Goal: Transaction & Acquisition: Purchase product/service

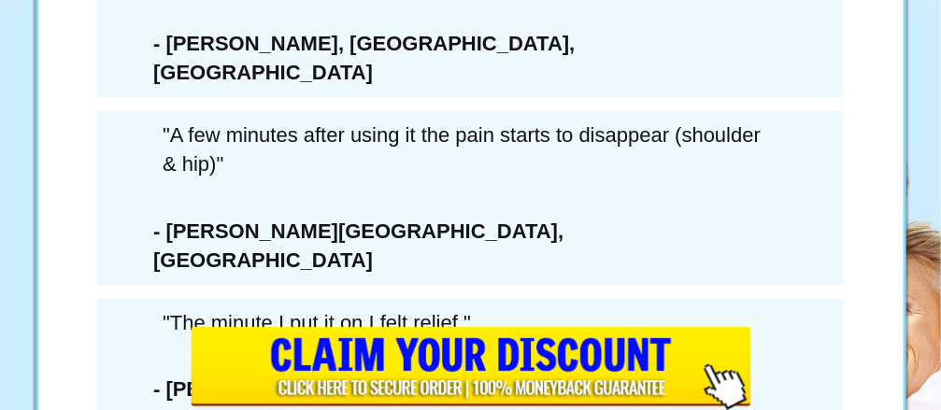
scroll to position [10942, 0]
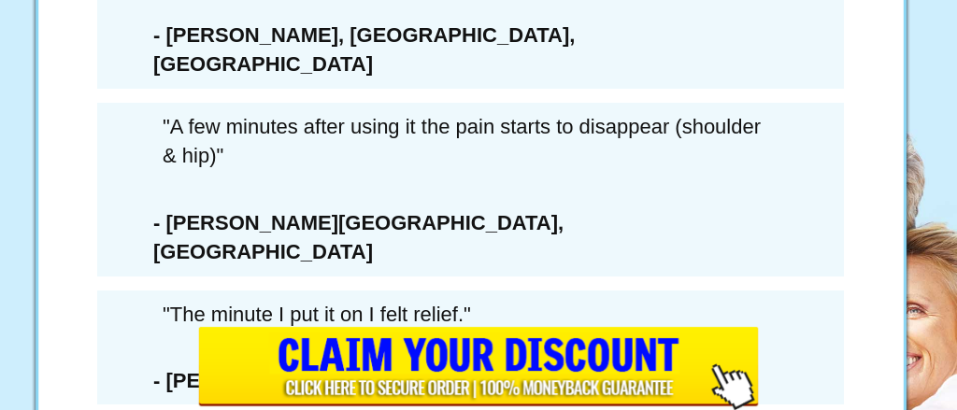
click at [892, 382] on div "× WAIT! YOU MUST CONFIRM THAT YOU’RE PASSING ON THIS DEAL FOREVER... 6 Extra Bo…" at bounding box center [478, 205] width 957 height 410
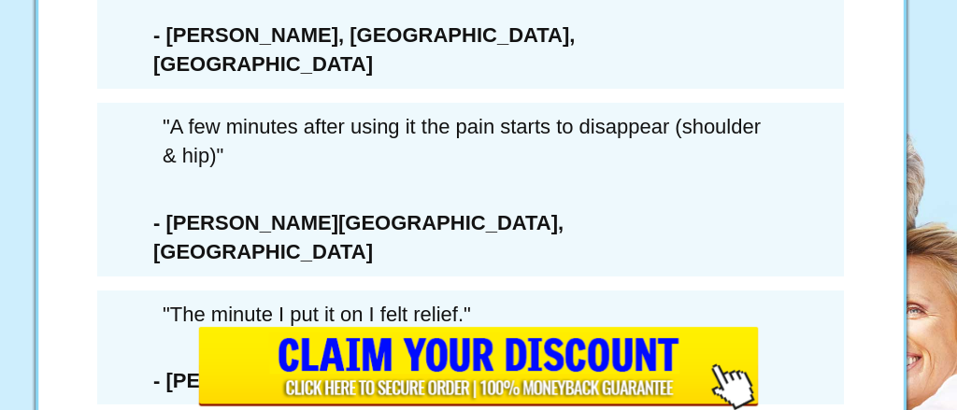
click at [195, 171] on div "6 Extra Bottles Of ArcticBlast For Just $162.00 PLUS Free Shipping (a savings o…" at bounding box center [471, 377] width 561 height 1066
click at [191, 168] on div "6 Extra Bottles Of ArcticBlast For Just $162.00 PLUS Free Shipping (a savings o…" at bounding box center [471, 377] width 561 height 1066
click at [158, 171] on div "× WAIT! YOU MUST CONFIRM THAT YOU’RE PASSING ON THIS DEAL FOREVER... 6 Extra Bo…" at bounding box center [478, 205] width 957 height 410
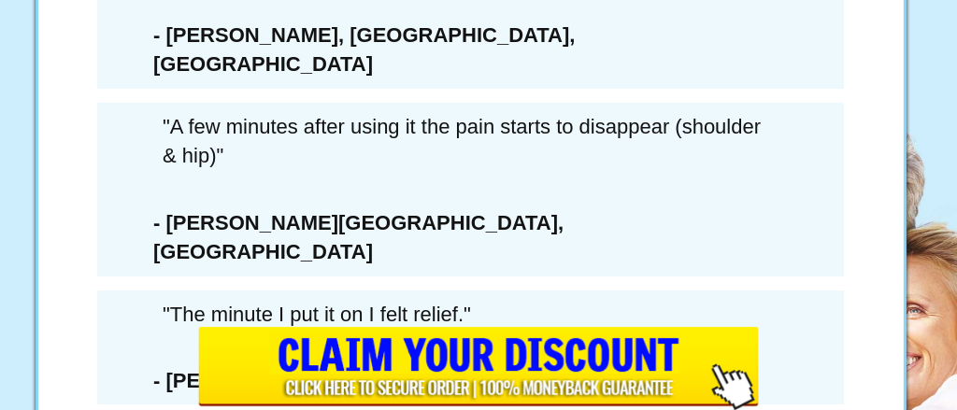
click at [901, 7] on div "× WAIT! YOU MUST CONFIRM THAT YOU’RE PASSING ON THIS DEAL FOREVER... 6 Extra Bo…" at bounding box center [478, 205] width 957 height 410
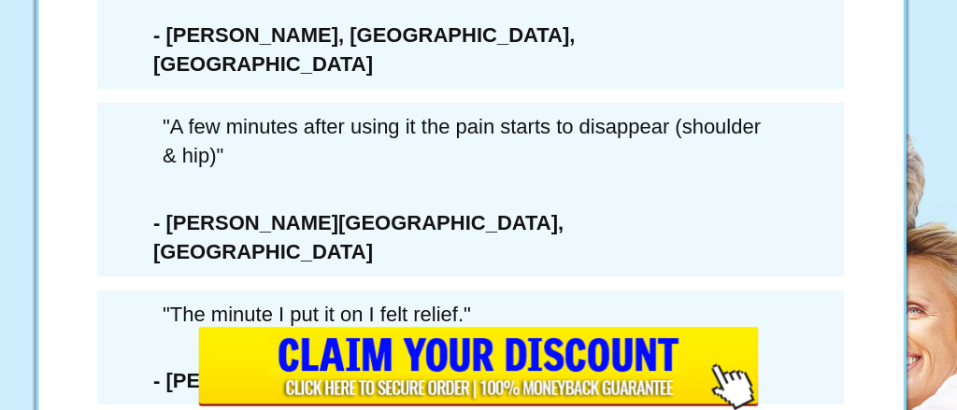
click at [389, 192] on img at bounding box center [470, 91] width 238 height 327
click at [388, 188] on img at bounding box center [470, 91] width 238 height 327
click at [370, 171] on img at bounding box center [470, 91] width 238 height 327
click at [143, 172] on div "× WAIT! YOU MUST CONFIRM THAT YOU’RE PASSING ON THIS DEAL FOREVER... 6 Extra Bo…" at bounding box center [478, 205] width 957 height 410
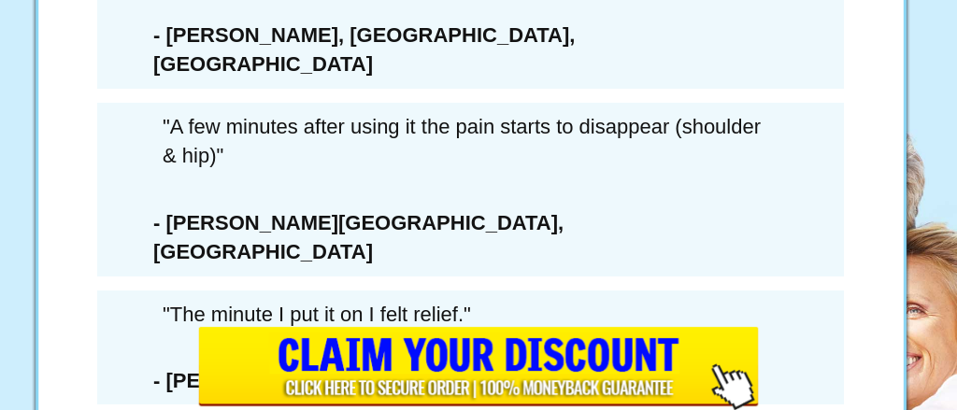
click at [144, 171] on div "× WAIT! YOU MUST CONFIRM THAT YOU’RE PASSING ON THIS DEAL FOREVER... 6 Extra Bo…" at bounding box center [478, 205] width 957 height 410
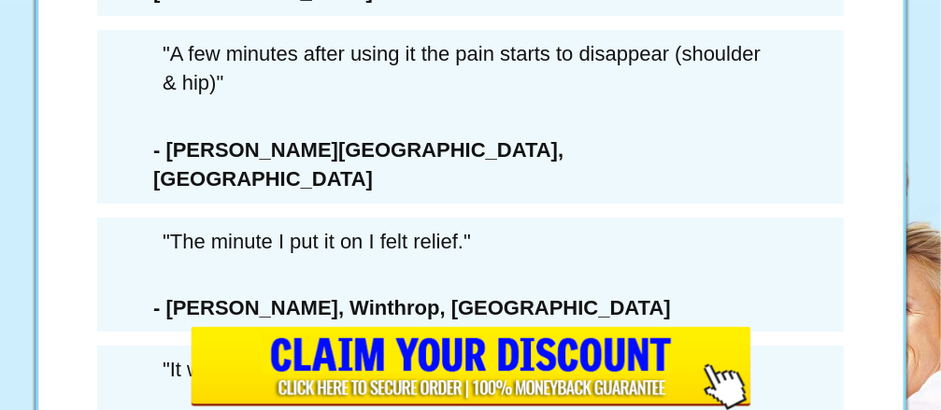
scroll to position [11017, 0]
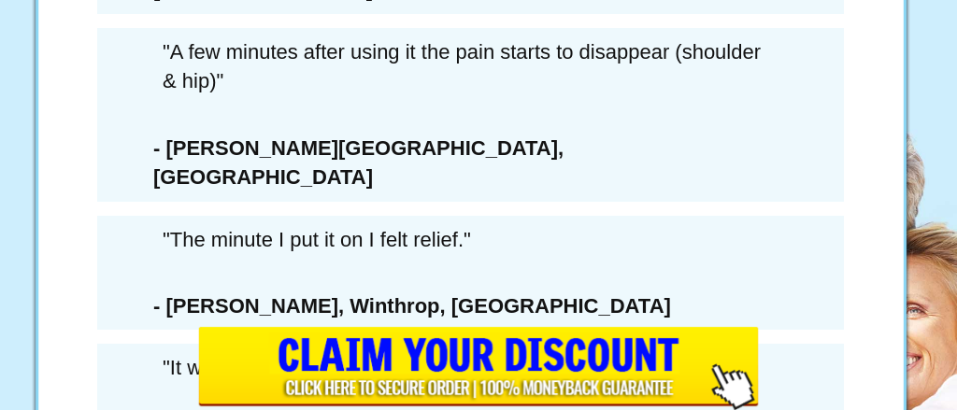
click at [486, 351] on div "LAST CHANCE SAVE $432 SAVE 73%" at bounding box center [471, 213] width 533 height 571
click at [166, 89] on div "× WAIT! YOU MUST CONFIRM THAT YOU’RE PASSING ON THIS DEAL FOREVER... 6 Extra Bo…" at bounding box center [478, 205] width 957 height 410
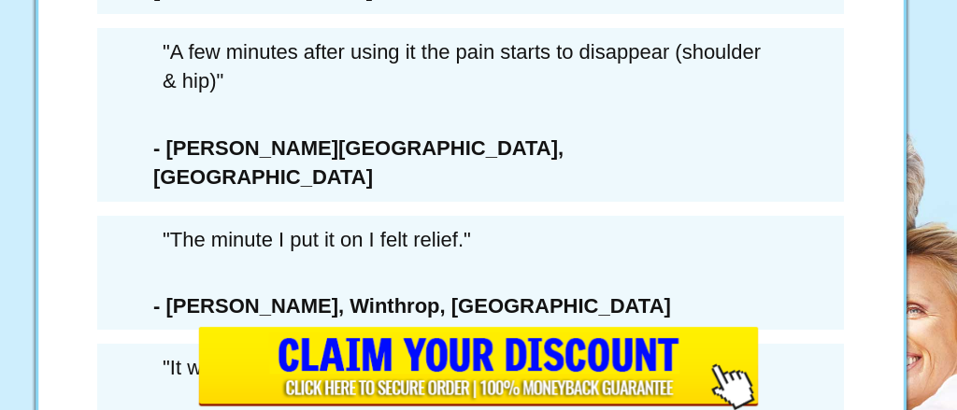
click at [170, 96] on div "× WAIT! YOU MUST CONFIRM THAT YOU’RE PASSING ON THIS DEAL FOREVER... 6 Extra Bo…" at bounding box center [478, 205] width 957 height 410
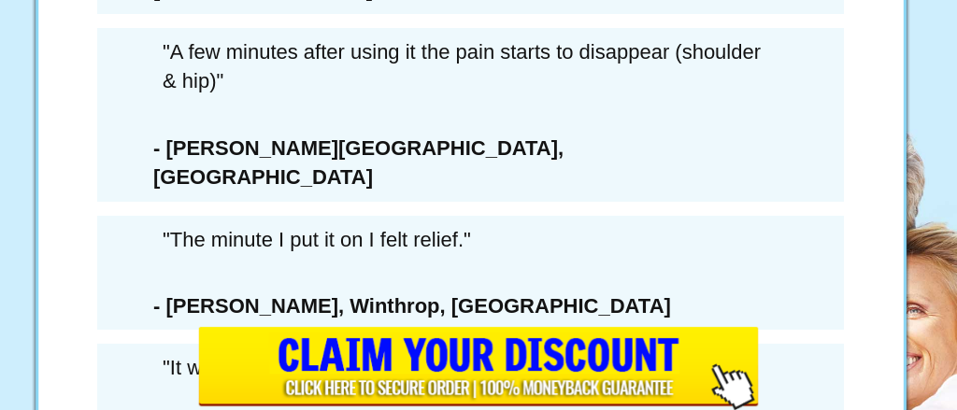
click at [149, 95] on div "× WAIT! YOU MUST CONFIRM THAT YOU’RE PASSING ON THIS DEAL FOREVER... 6 Extra Bo…" at bounding box center [478, 205] width 957 height 410
